Goal: Task Accomplishment & Management: Use online tool/utility

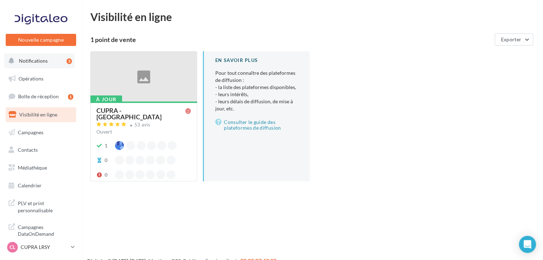
click at [55, 67] on button "Notifications 3" at bounding box center [39, 60] width 70 height 15
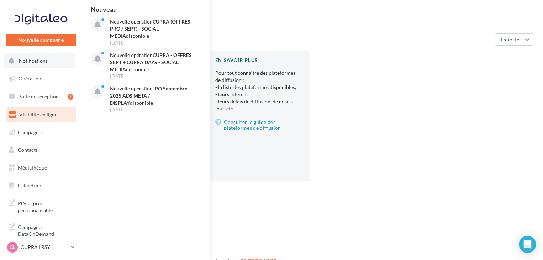
click at [51, 64] on button "Notifications Nouveau Nouvelle opération CUPRA (OFFRES PRO / SEPT) - SOCIAL MED…" at bounding box center [39, 60] width 70 height 15
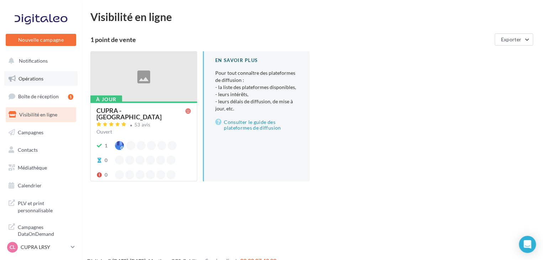
click at [38, 79] on span "Opérations" at bounding box center [31, 78] width 25 height 6
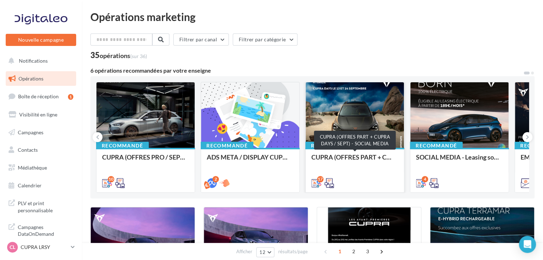
click at [358, 158] on div "CUPRA (OFFRES PART + CUPRA DAYS / SEPT) - SOCIAL MEDIA" at bounding box center [354, 160] width 87 height 14
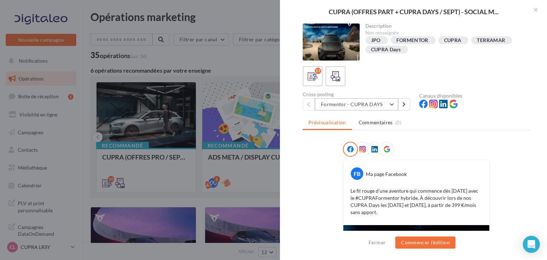
click at [332, 106] on button "Formentor - CUPRA DAYS" at bounding box center [356, 104] width 83 height 12
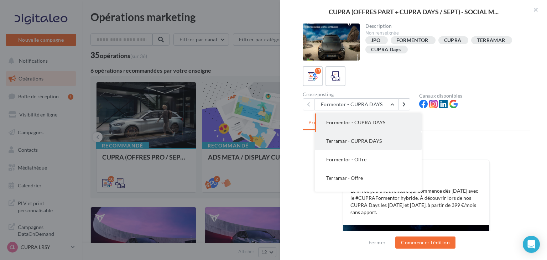
click at [385, 143] on button "Terramar - CUPRA DAYS" at bounding box center [368, 141] width 107 height 19
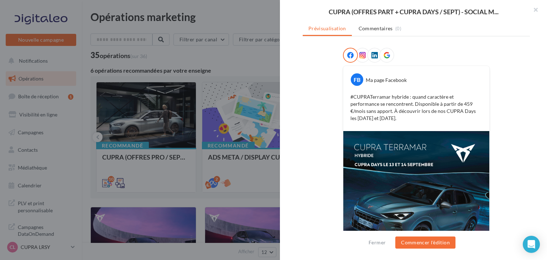
scroll to position [36, 0]
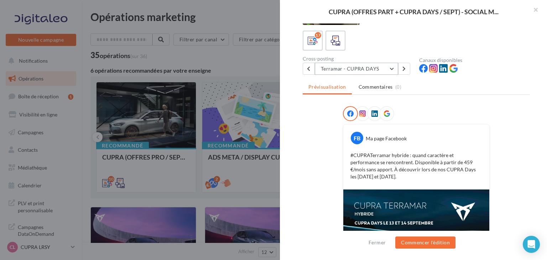
click at [377, 68] on button "Terramar - CUPRA DAYS" at bounding box center [356, 69] width 83 height 12
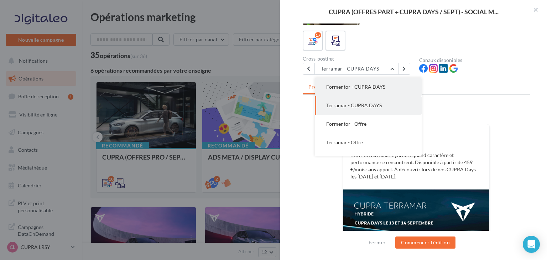
click at [379, 93] on button "Formentor - CUPRA DAYS" at bounding box center [368, 87] width 107 height 19
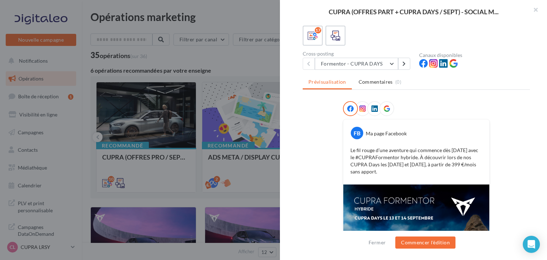
scroll to position [0, 0]
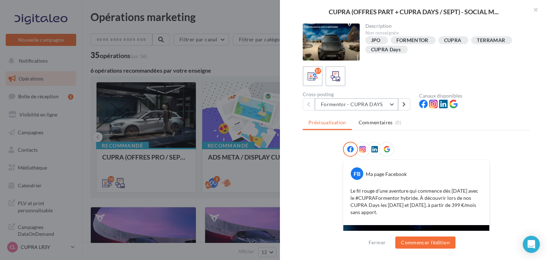
drag, startPoint x: 355, startPoint y: 97, endPoint x: 361, endPoint y: 103, distance: 8.3
click at [355, 97] on div "Cross-posting Formentor - CUPRA DAYS Formentor - CUPRA DAYS Terramar - CUPRA DA…" at bounding box center [360, 101] width 116 height 19
click at [322, 109] on button "Formentor - CUPRA DAYS" at bounding box center [356, 104] width 83 height 12
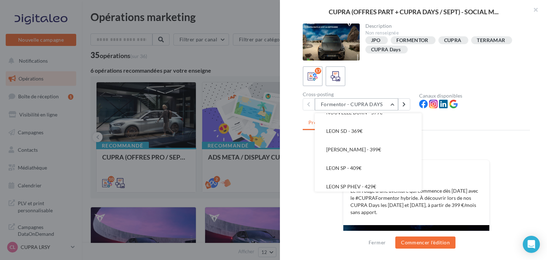
scroll to position [178, 0]
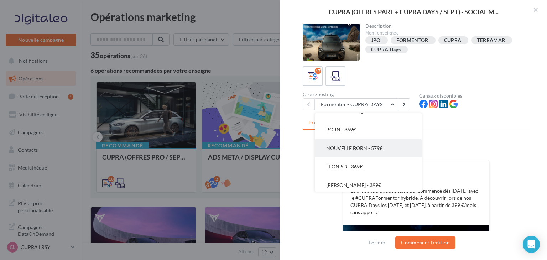
click at [363, 144] on button "NOUVELLE BORN - 579€" at bounding box center [368, 148] width 107 height 19
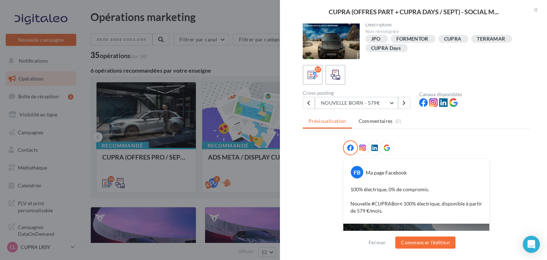
scroll to position [1, 0]
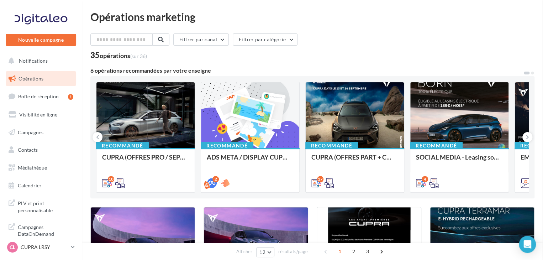
click at [163, 169] on div "CUPRA (OFFRES PRO / SEPT) - SOCIAL MEDIA" at bounding box center [145, 169] width 87 height 32
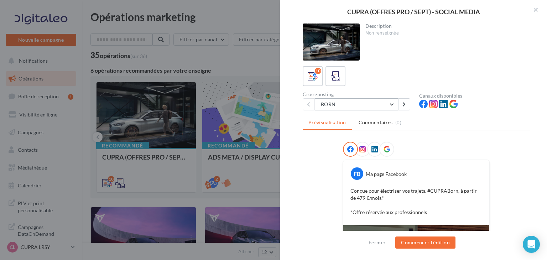
click at [338, 103] on button "BORN" at bounding box center [356, 104] width 83 height 12
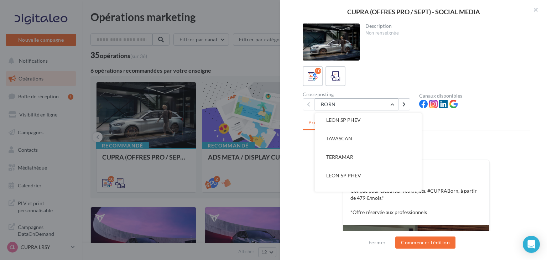
scroll to position [107, 0]
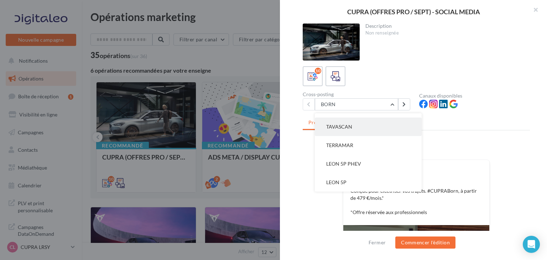
click at [374, 123] on button "TAVASCAN" at bounding box center [368, 126] width 107 height 19
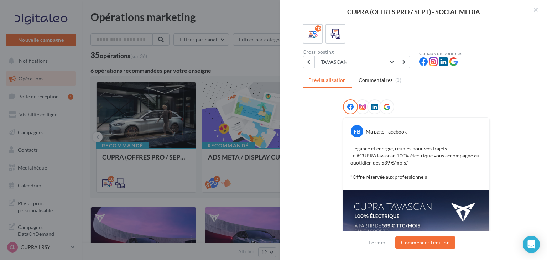
scroll to position [186, 0]
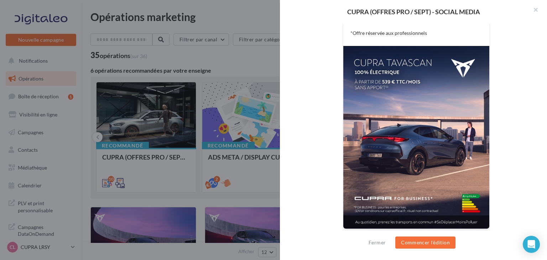
click at [213, 155] on div at bounding box center [273, 130] width 547 height 260
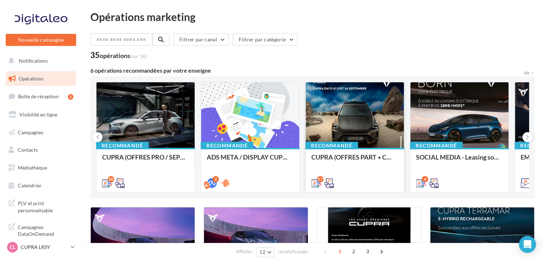
click at [382, 167] on div "CUPRA (OFFRES PART + CUPRA DAYS / SEPT) - SOCIAL MEDIA" at bounding box center [354, 169] width 87 height 32
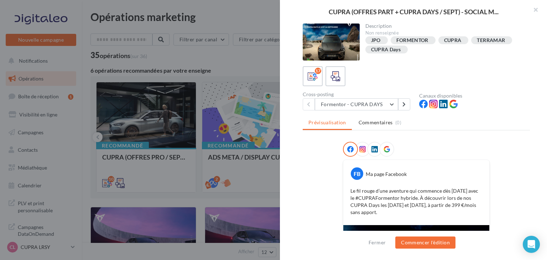
click at [228, 158] on div at bounding box center [273, 130] width 547 height 260
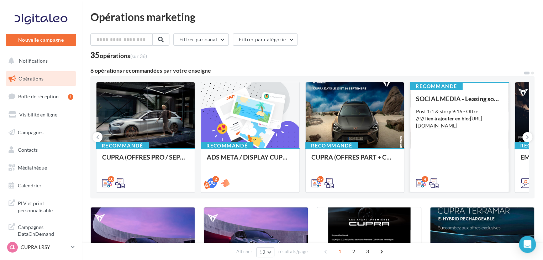
click at [432, 165] on div "SOCIAL MEDIA - Leasing social électrique - CUPRA Born Post 1:1 & story 9:16 - O…" at bounding box center [459, 140] width 87 height 91
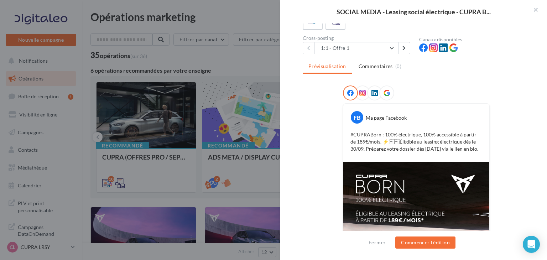
scroll to position [0, 0]
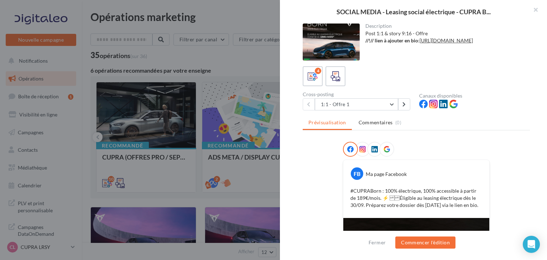
click at [349, 97] on div "Cross-posting 1:1 - Offre 1 1:1 - Offre 1 1:1 - Offre 2 1:1 - Offre 3 1:1 - Off…" at bounding box center [360, 101] width 116 height 19
click at [349, 106] on button "1:1 - Offre 1" at bounding box center [356, 104] width 83 height 12
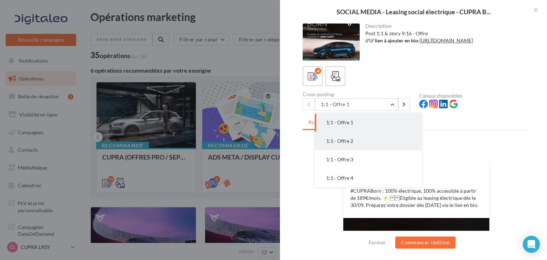
click at [362, 141] on button "1:1 - Offre 2" at bounding box center [368, 141] width 107 height 19
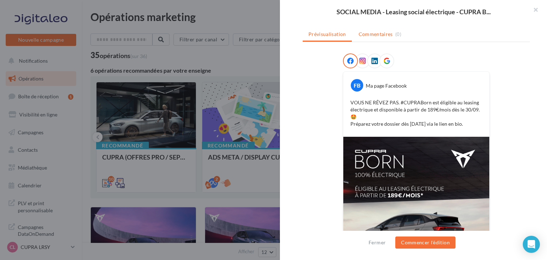
scroll to position [36, 0]
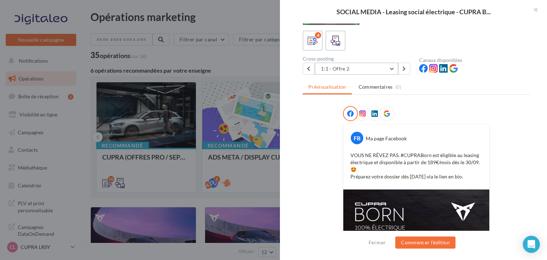
click at [373, 64] on button "1:1 - Offre 2" at bounding box center [356, 69] width 83 height 12
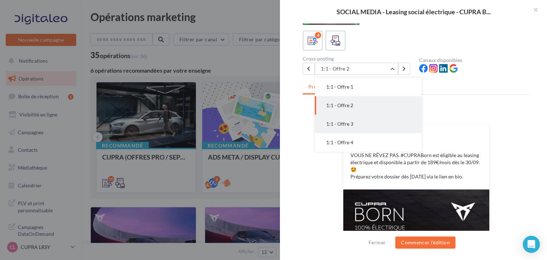
click at [369, 120] on button "1:1 - Offre 3" at bounding box center [368, 124] width 107 height 19
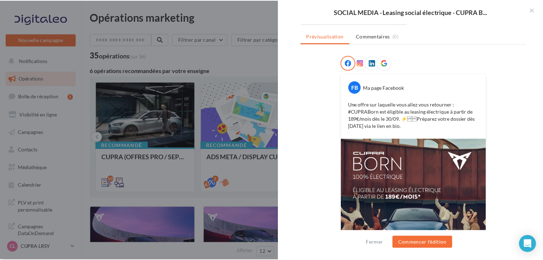
scroll to position [142, 0]
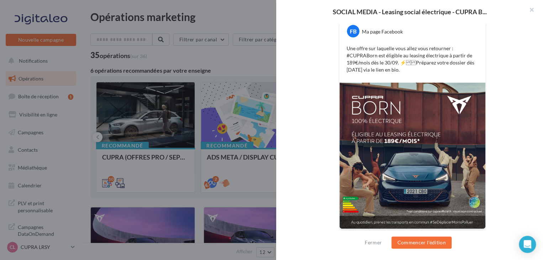
click at [212, 123] on div at bounding box center [271, 130] width 543 height 260
